Goal: Information Seeking & Learning: Learn about a topic

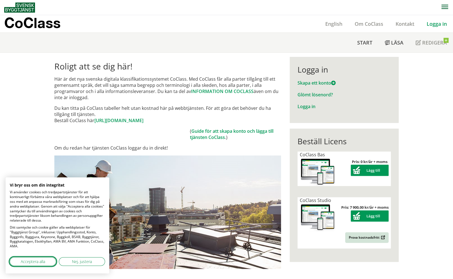
click at [37, 262] on span "Acceptera alla" at bounding box center [33, 262] width 24 height 6
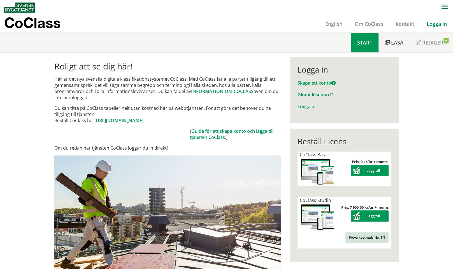
click at [361, 43] on span "Start" at bounding box center [364, 42] width 15 height 7
click at [126, 120] on link "[URL][DOMAIN_NAME]" at bounding box center [118, 120] width 49 height 6
click at [204, 137] on link "Guide för att skapa konto och lägga till tjänsten CoClass" at bounding box center [232, 134] width 84 height 12
click at [335, 24] on link "English" at bounding box center [333, 23] width 29 height 7
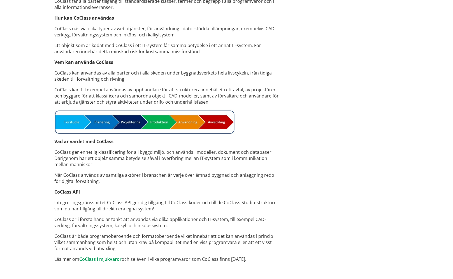
scroll to position [369, 0]
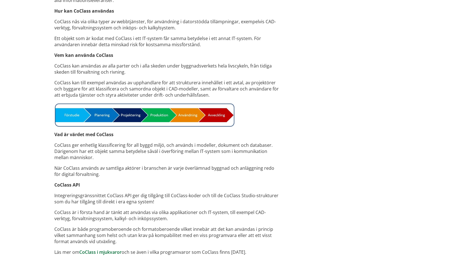
click at [86, 251] on link "CoClass i mjukvaror" at bounding box center [100, 252] width 42 height 6
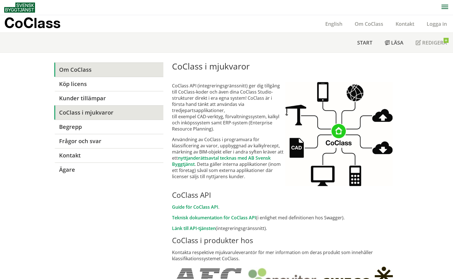
click at [80, 69] on link "Om CoClass" at bounding box center [108, 70] width 109 height 14
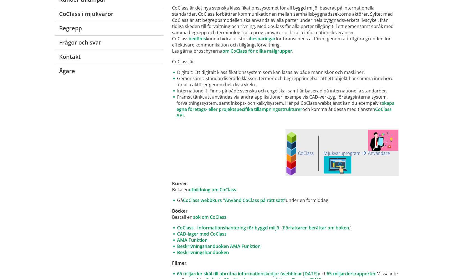
scroll to position [168, 0]
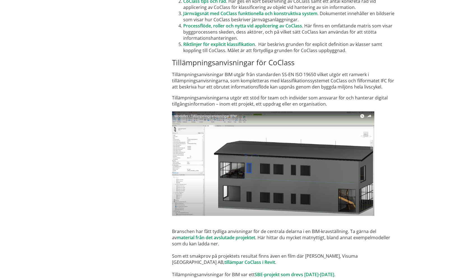
scroll to position [3300, 0]
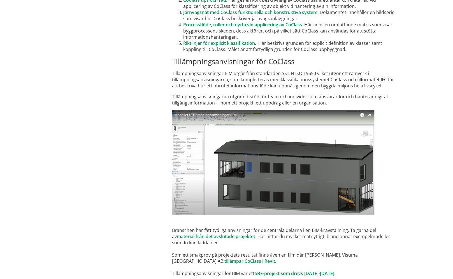
click at [262, 140] on img at bounding box center [273, 162] width 202 height 105
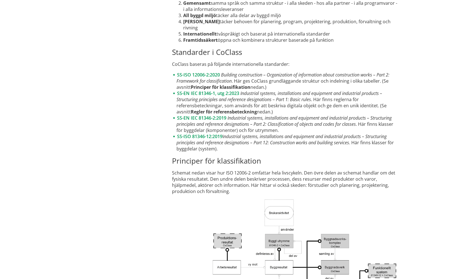
scroll to position [749, 0]
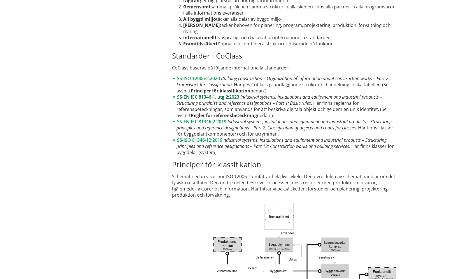
click at [224, 95] on link "SS-EN IEC 81346-1, utg 2:2023" at bounding box center [208, 97] width 62 height 6
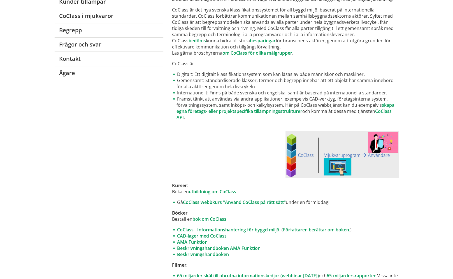
scroll to position [0, 0]
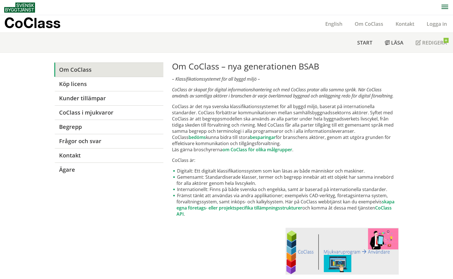
click at [41, 24] on p "CoClass" at bounding box center [32, 23] width 56 height 6
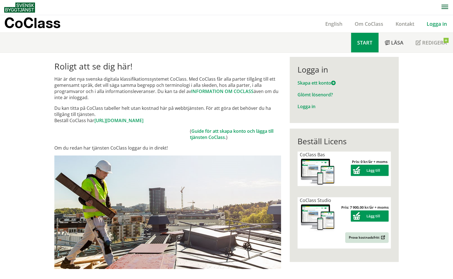
click at [369, 42] on span "Start" at bounding box center [364, 42] width 15 height 7
click at [338, 24] on link "English" at bounding box center [333, 23] width 29 height 7
click at [335, 23] on link "English" at bounding box center [333, 23] width 29 height 7
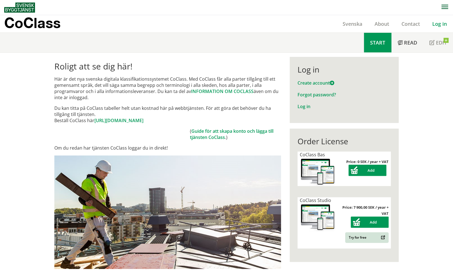
click at [381, 42] on span "Start" at bounding box center [377, 42] width 15 height 7
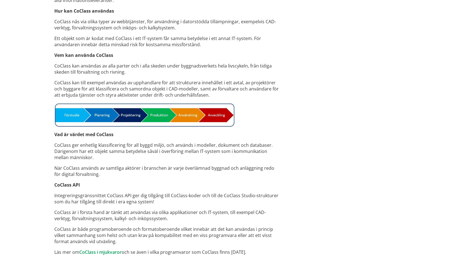
scroll to position [257, 0]
